Goal: Transaction & Acquisition: Purchase product/service

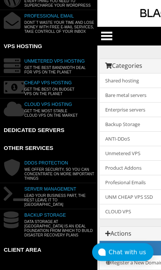
scroll to position [160, 0]
click at [19, 255] on span "CLIENT AREA" at bounding box center [50, 250] width 93 height 18
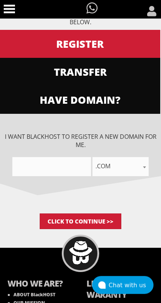
scroll to position [103, 0]
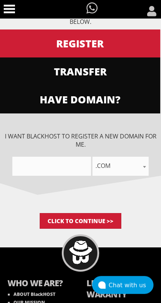
click at [54, 166] on input"] "text" at bounding box center [51, 166] width 78 height 19
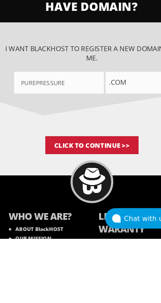
type input"] "Purepressure"
click at [63, 213] on input "Click to Continue >>" at bounding box center [80, 221] width 81 height 16
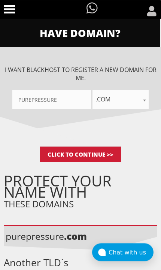
scroll to position [169, 0]
click at [58, 150] on input "Click to Continue >>" at bounding box center [80, 155] width 81 height 16
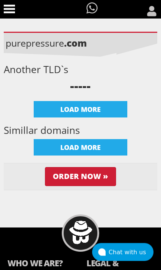
scroll to position [360, 0]
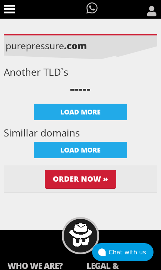
click at [62, 181] on input "Order Now »" at bounding box center [80, 179] width 71 height 19
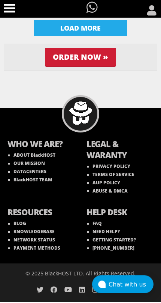
scroll to position [487, 0]
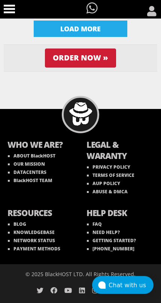
click at [56, 55] on input "Order Now »" at bounding box center [80, 58] width 71 height 19
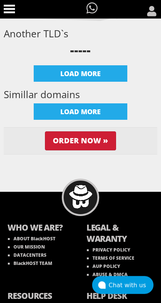
scroll to position [402, 0]
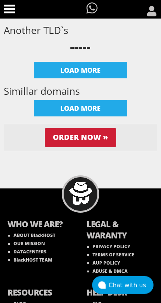
click at [47, 112] on div "LOAD MORE" at bounding box center [80, 108] width 93 height 16
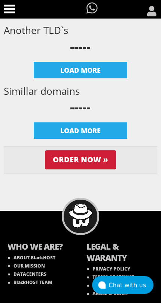
click at [71, 164] on input "Order Now »" at bounding box center [80, 159] width 71 height 19
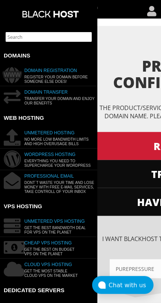
click at [8, 0] on html "CAD CHF EUR GBP JPY MKD RUB USD Hello, Trevon Credit Card Details Contacts/Sub-…" at bounding box center [80, 0] width 161 height 0
click at [12, 0] on html "CAD CHF EUR GBP JPY MKD RUB USD Hello, Trevon Credit Card Details Contacts/Sub-…" at bounding box center [80, 0] width 161 height 0
click at [15, 0] on html "CAD CHF EUR GBP JPY MKD RUB USD Hello, Trevon Credit Card Details Contacts/Sub-…" at bounding box center [80, 0] width 161 height 0
